Goal: Use online tool/utility: Utilize a website feature to perform a specific function

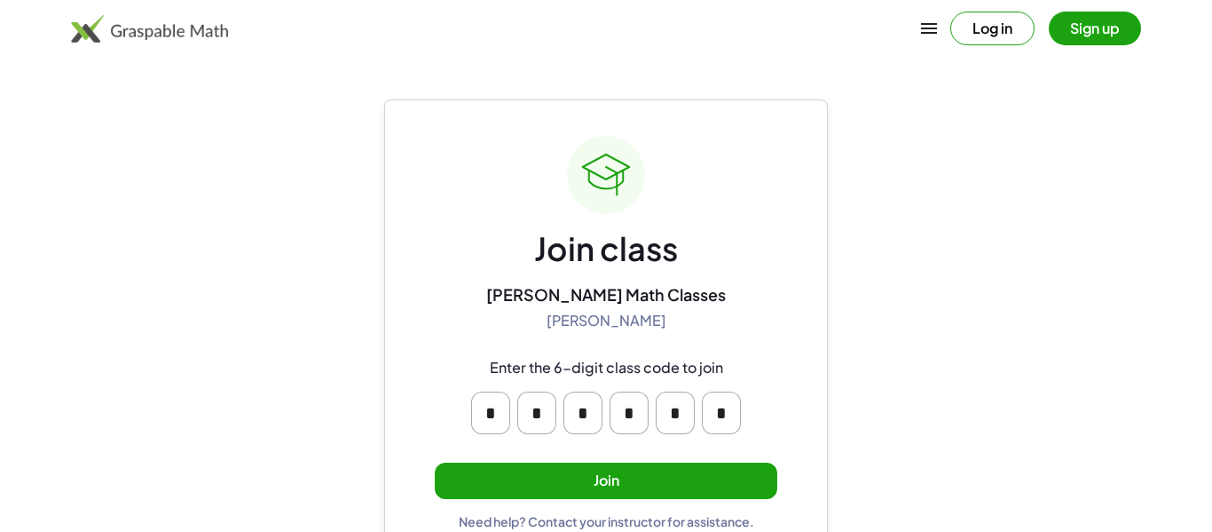
scroll to position [34, 0]
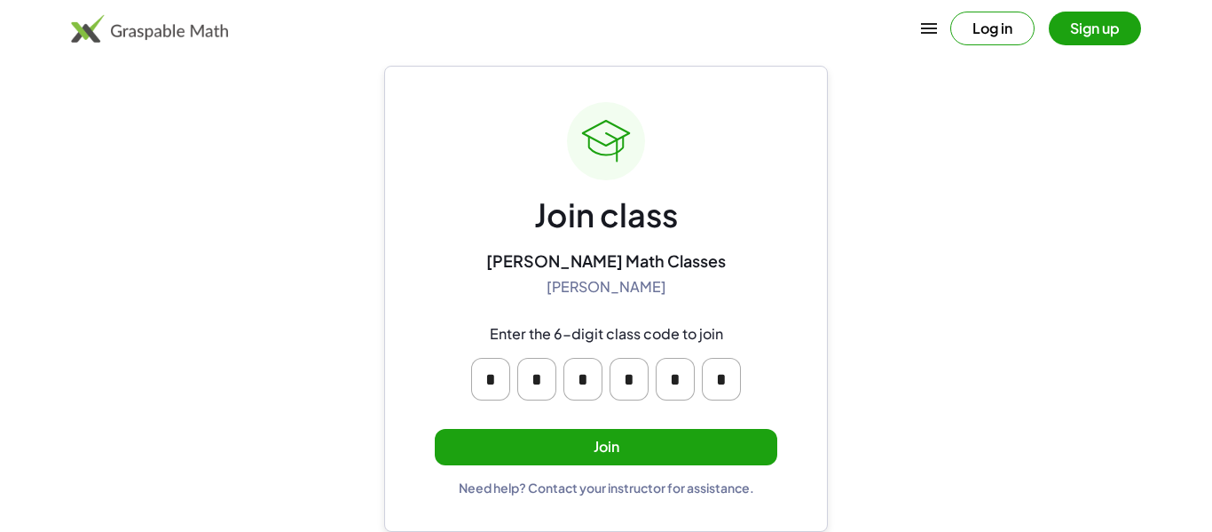
click at [593, 438] on button "Join" at bounding box center [606, 447] width 343 height 36
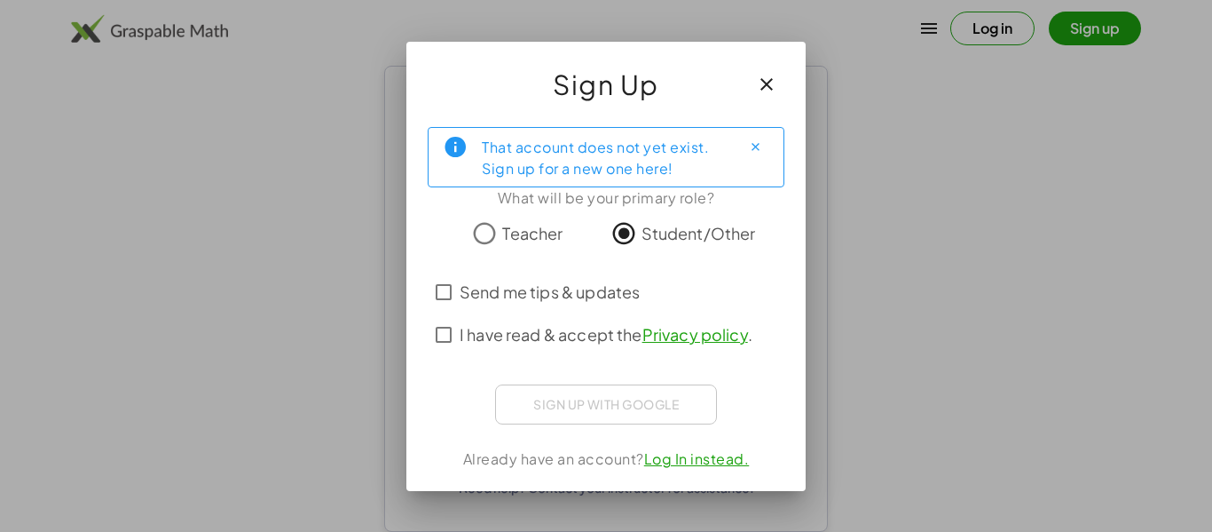
click at [568, 326] on span "I have read & accept the Privacy policy ." at bounding box center [606, 334] width 293 height 24
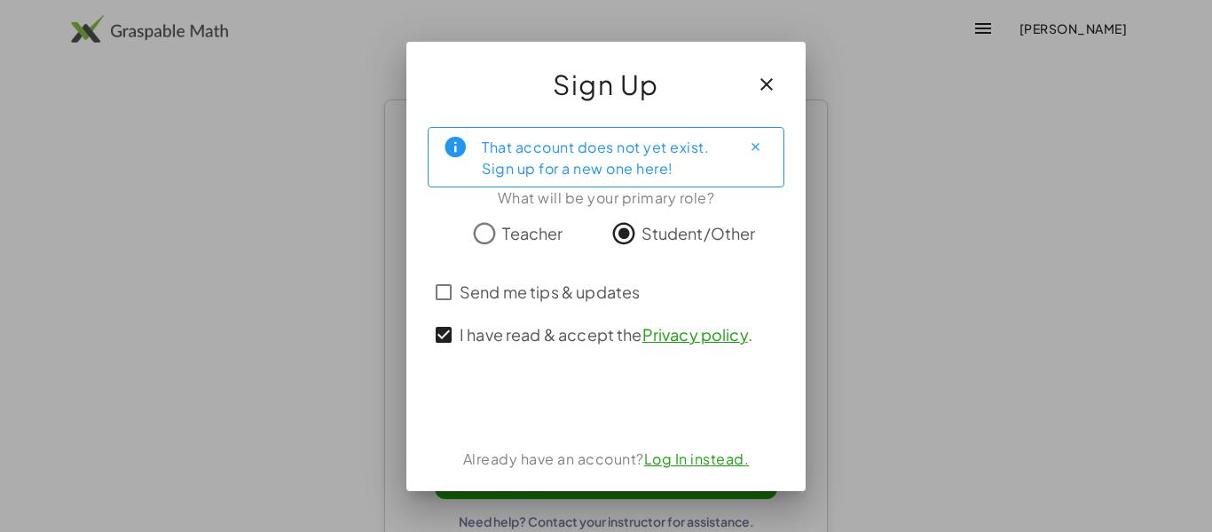
scroll to position [34, 0]
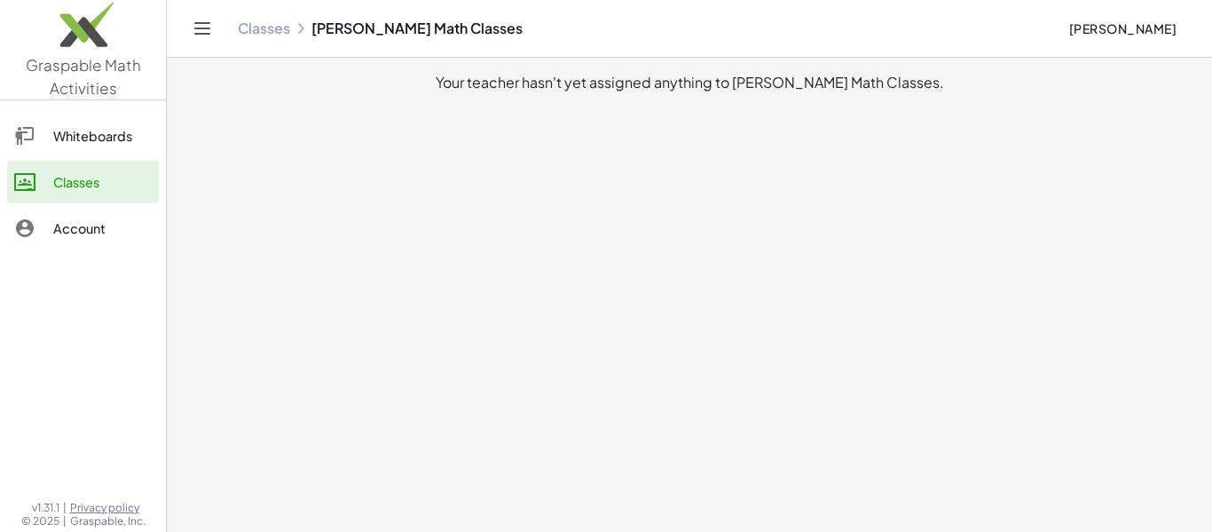
click at [71, 111] on div "Whiteboards Classes Account" at bounding box center [83, 183] width 166 height 153
click at [71, 134] on div "Whiteboards" at bounding box center [102, 135] width 99 height 21
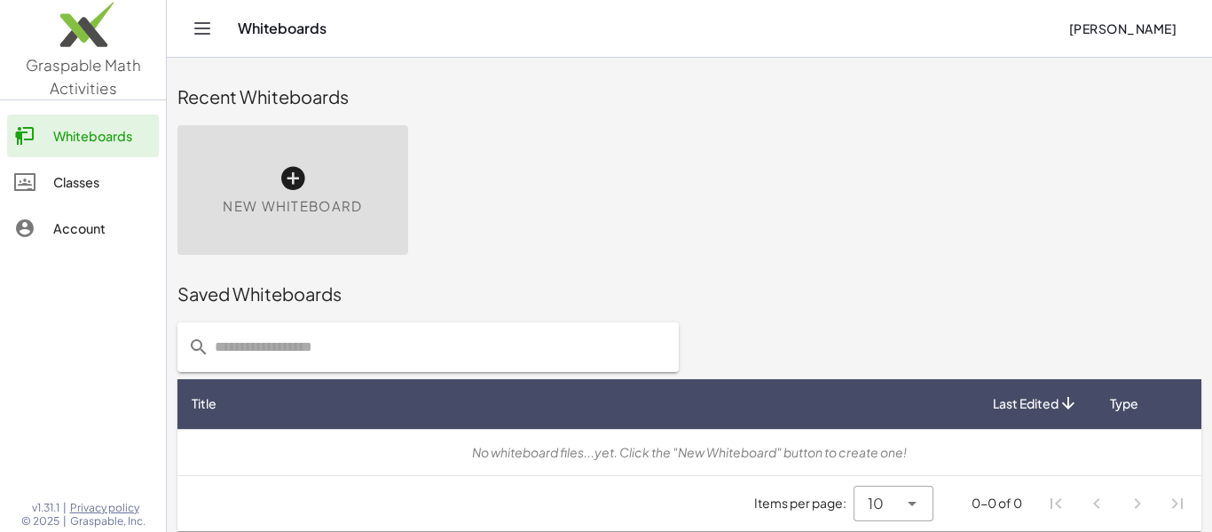
click at [343, 214] on span "New Whiteboard" at bounding box center [292, 206] width 139 height 20
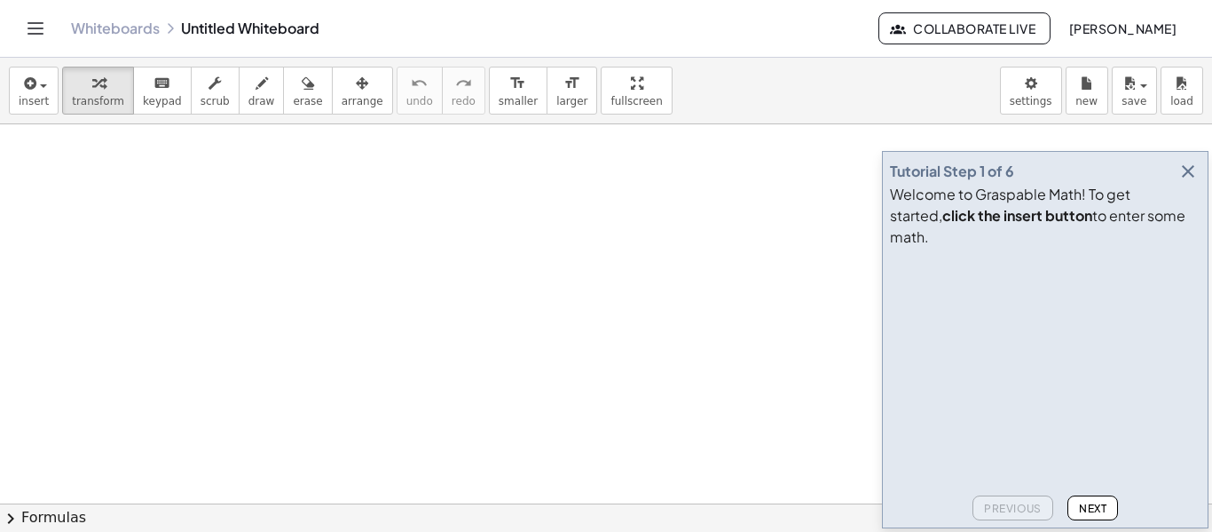
drag, startPoint x: 256, startPoint y: 215, endPoint x: 342, endPoint y: 177, distance: 94.2
click at [342, 177] on div at bounding box center [606, 503] width 1212 height 758
click at [263, 101] on button "draw" at bounding box center [262, 91] width 46 height 48
drag, startPoint x: 318, startPoint y: 294, endPoint x: 440, endPoint y: 290, distance: 122.5
click at [440, 290] on div at bounding box center [606, 503] width 1212 height 758
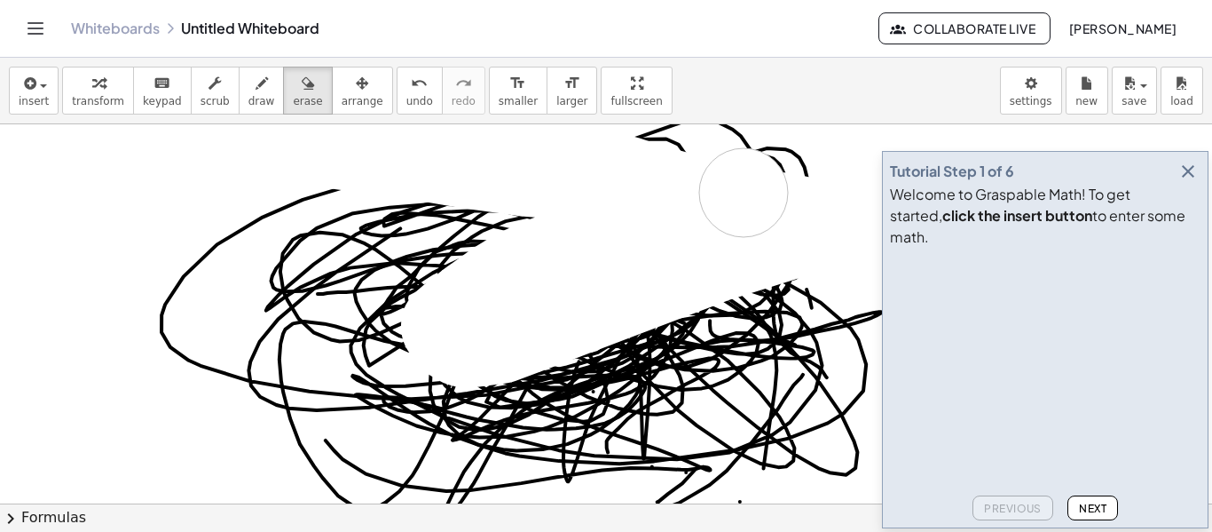
drag, startPoint x: 311, startPoint y: 138, endPoint x: 749, endPoint y: 195, distance: 442.1
click at [749, 195] on div at bounding box center [606, 503] width 1212 height 758
drag, startPoint x: 818, startPoint y: 189, endPoint x: 486, endPoint y: 136, distance: 336.2
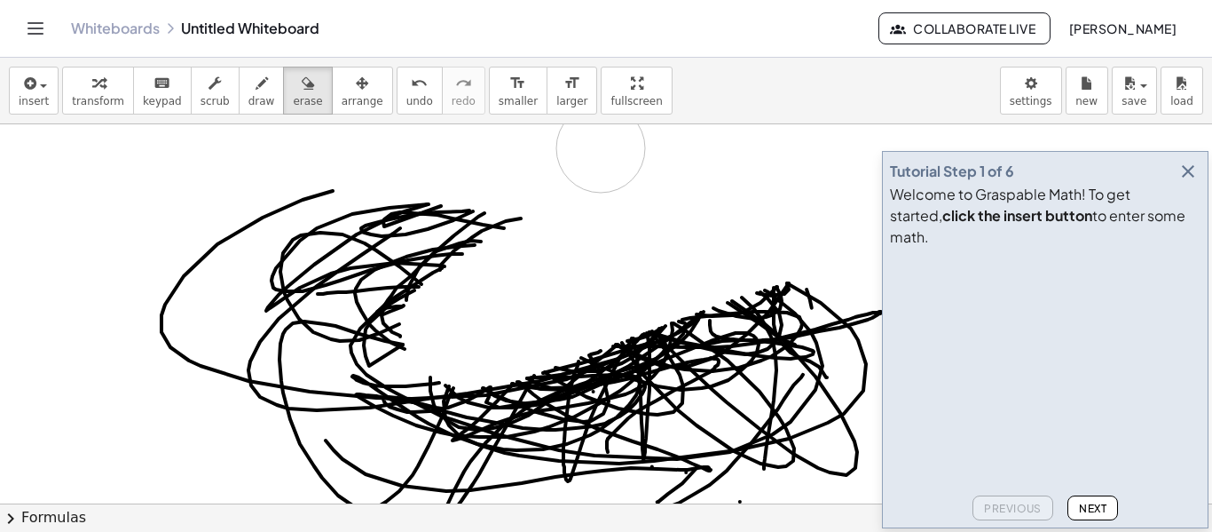
click at [486, 136] on div at bounding box center [606, 503] width 1212 height 758
click at [302, 91] on icon "button" at bounding box center [308, 83] width 12 height 21
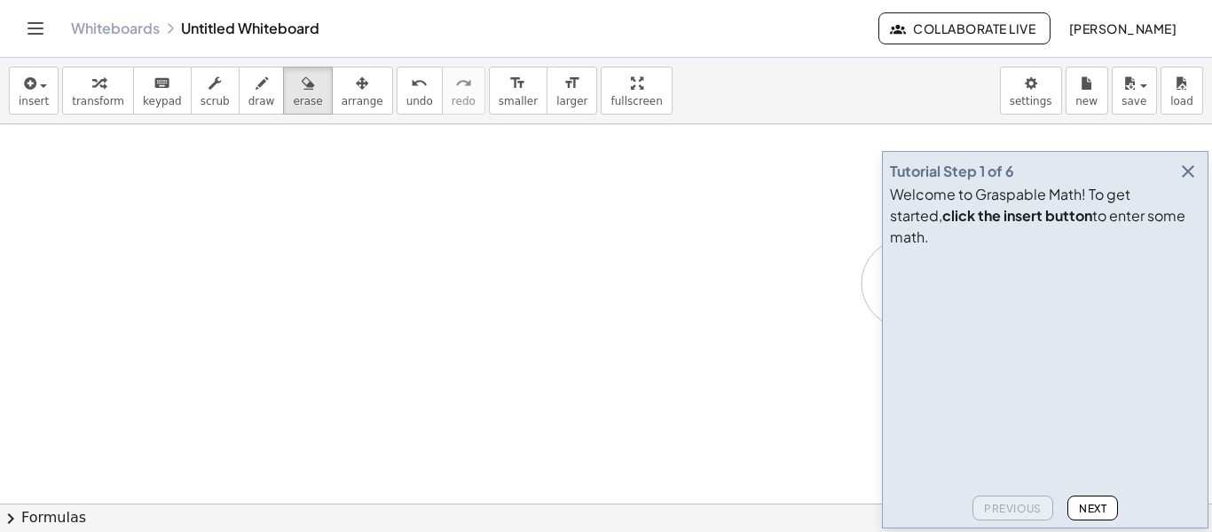
drag, startPoint x: 591, startPoint y: 178, endPoint x: 908, endPoint y: 280, distance: 333.2
click at [908, 280] on main "Tutorial Step 1 of 6 Welcome to Graspable Math! To get started, click the inser…" at bounding box center [606, 266] width 1212 height 532
click at [1192, 182] on icon "button" at bounding box center [1188, 171] width 21 height 21
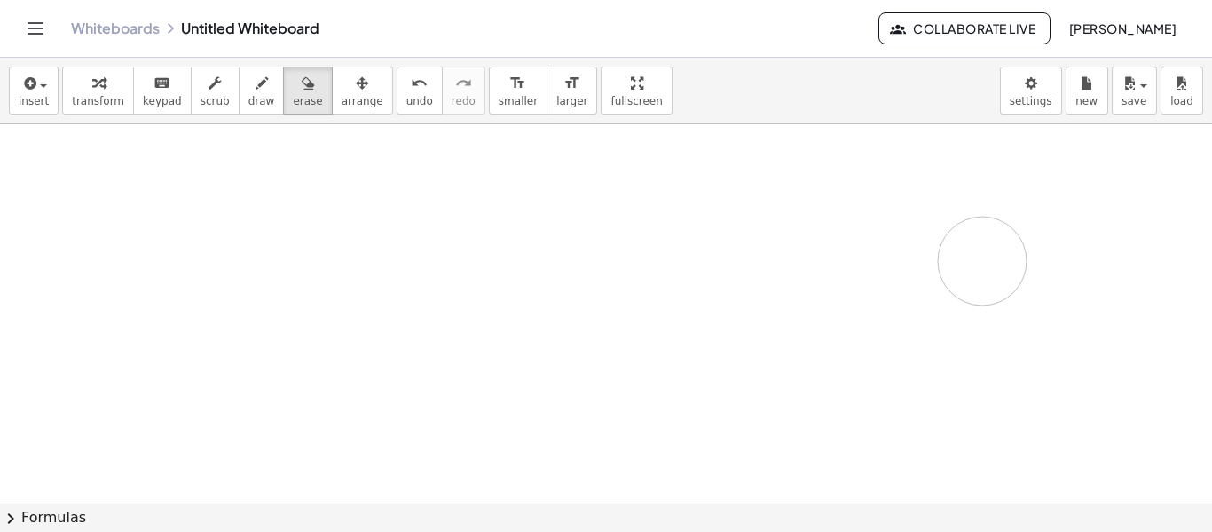
drag, startPoint x: 1096, startPoint y: 173, endPoint x: 1021, endPoint y: 233, distance: 96.1
click at [1021, 233] on div at bounding box center [606, 503] width 1212 height 758
click at [256, 86] on icon "button" at bounding box center [262, 83] width 12 height 21
click at [209, 86] on icon "button" at bounding box center [215, 83] width 12 height 21
drag, startPoint x: 423, startPoint y: 196, endPoint x: 368, endPoint y: 152, distance: 70.7
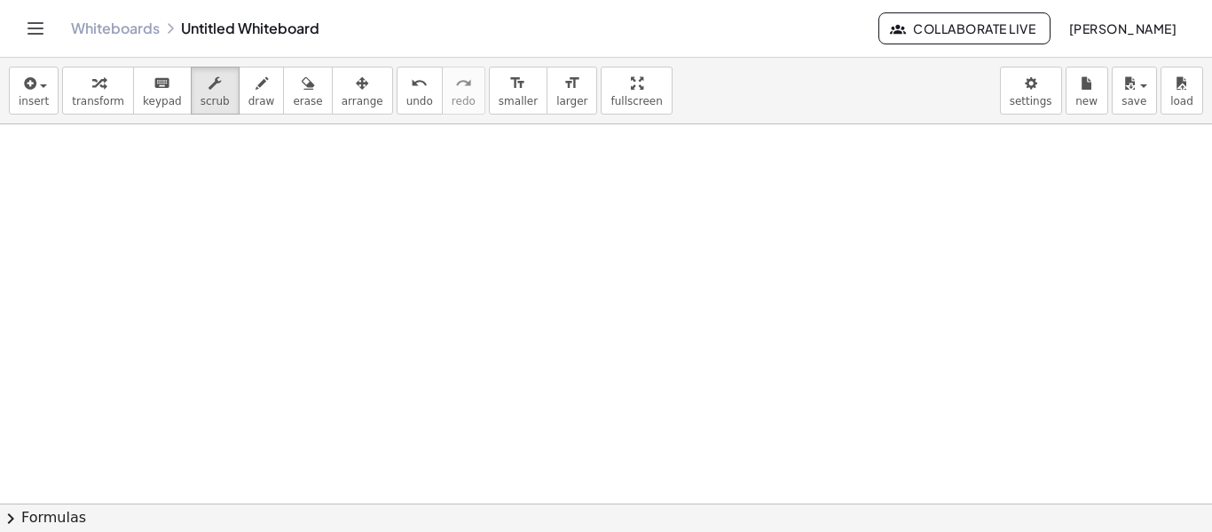
click at [368, 152] on div at bounding box center [606, 503] width 1212 height 758
click at [254, 99] on span "draw" at bounding box center [262, 101] width 27 height 12
drag, startPoint x: 410, startPoint y: 155, endPoint x: 417, endPoint y: 191, distance: 36.2
click at [417, 191] on div at bounding box center [606, 503] width 1212 height 758
drag, startPoint x: 451, startPoint y: 147, endPoint x: 468, endPoint y: 188, distance: 44.2
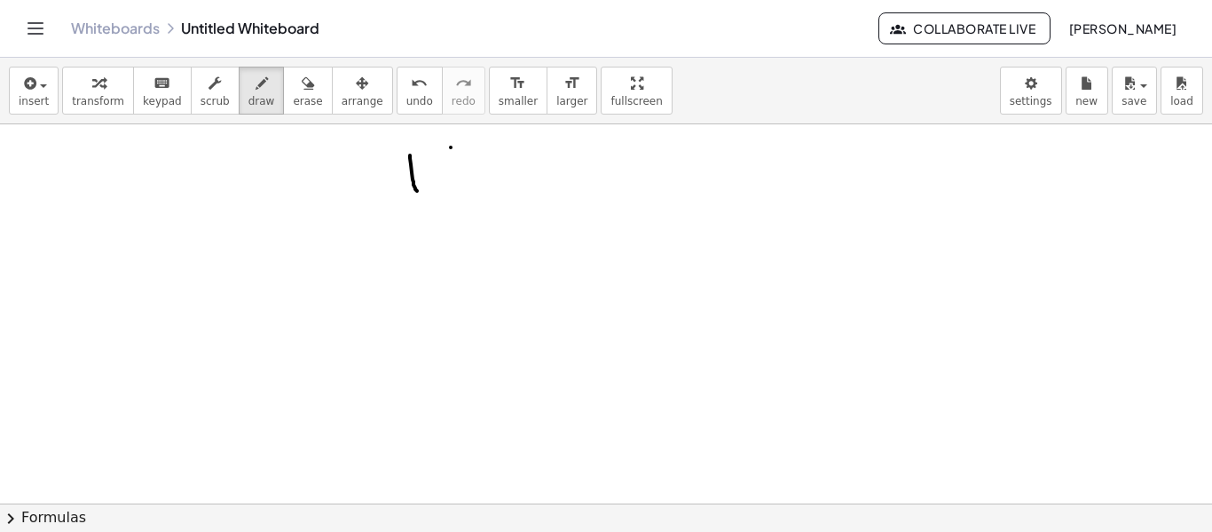
click at [468, 188] on div at bounding box center [606, 503] width 1212 height 758
click at [216, 88] on button "scrub" at bounding box center [215, 91] width 49 height 48
click at [439, 91] on div "insert select one: Math Expression Function Text Youtube Video Graphing Geometr…" at bounding box center [606, 295] width 1212 height 474
drag, startPoint x: 412, startPoint y: 170, endPoint x: 446, endPoint y: 160, distance: 35.1
click at [446, 160] on div at bounding box center [606, 503] width 1212 height 758
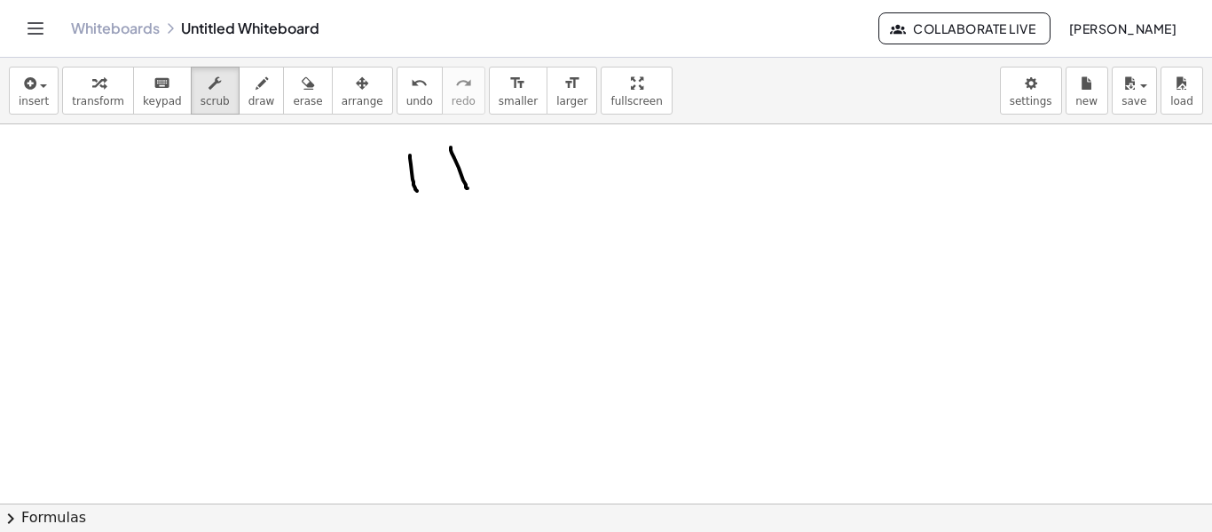
click at [446, 160] on div at bounding box center [606, 503] width 1212 height 758
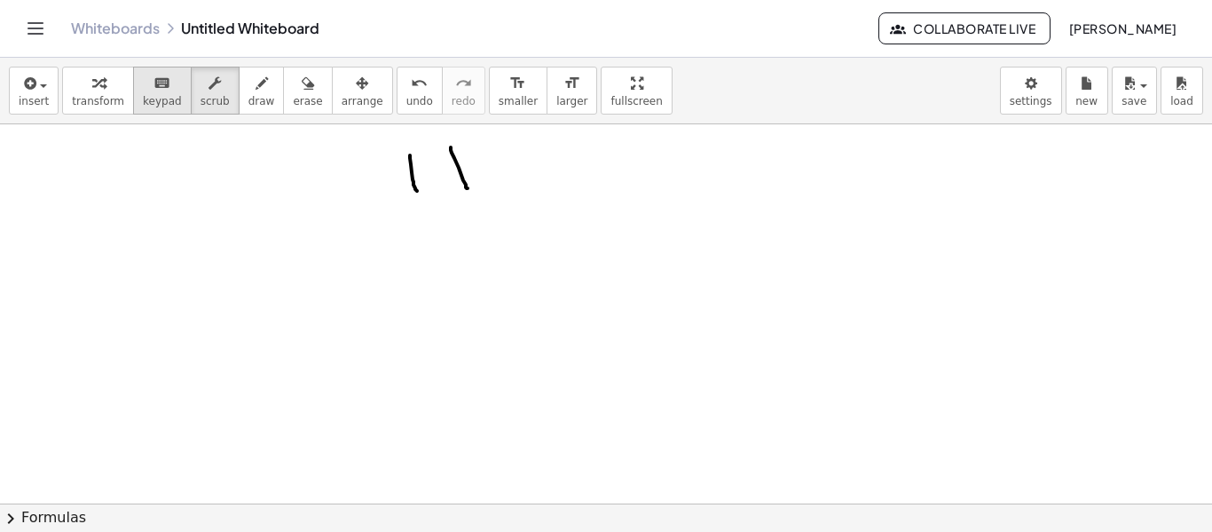
click at [164, 96] on span "keypad" at bounding box center [162, 101] width 39 height 12
click at [106, 116] on div "insert select one: Math Expression Function Text Youtube Video Graphing Geometr…" at bounding box center [606, 91] width 1212 height 67
click at [101, 101] on span "transform" at bounding box center [98, 101] width 52 height 12
click at [410, 191] on div at bounding box center [606, 503] width 1212 height 758
click at [203, 110] on button "scrub" at bounding box center [215, 91] width 49 height 48
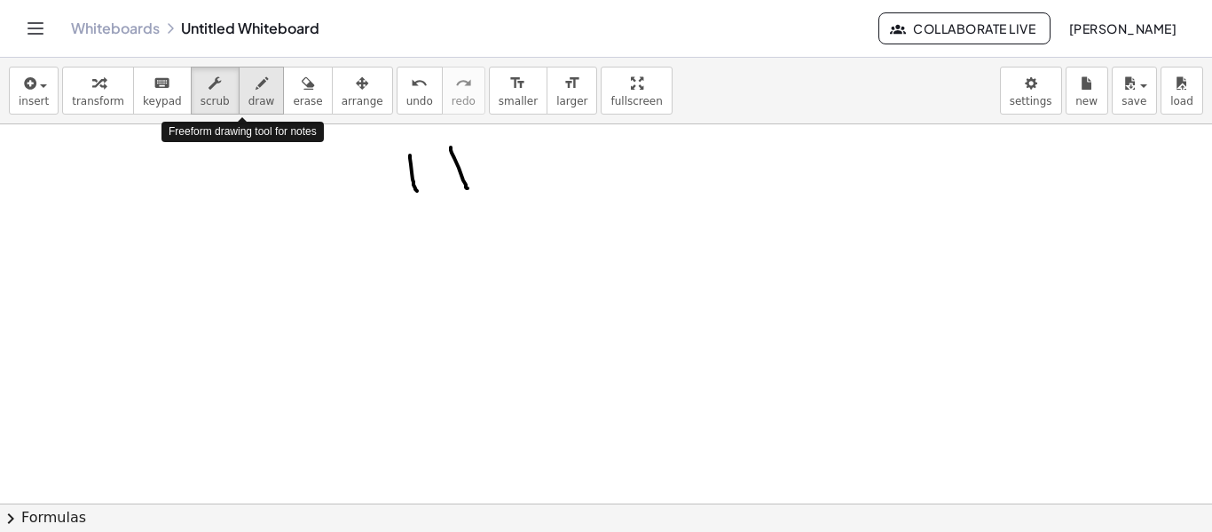
click at [249, 95] on span "draw" at bounding box center [262, 101] width 27 height 12
